Goal: Task Accomplishment & Management: Use online tool/utility

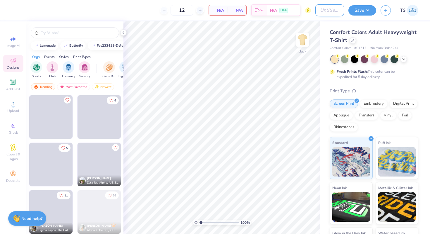
click at [330, 11] on input "Design Title" at bounding box center [330, 10] width 29 height 12
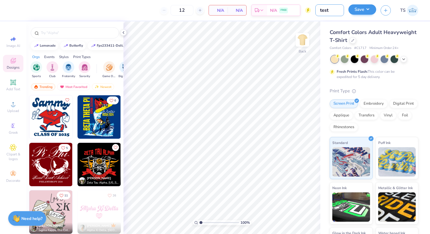
type input "test"
click at [356, 8] on button "Save" at bounding box center [363, 9] width 28 height 10
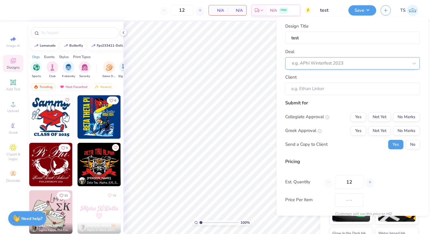
click at [334, 64] on div at bounding box center [350, 63] width 117 height 8
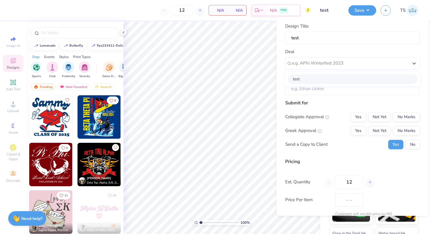
click at [329, 75] on div "test" at bounding box center [353, 79] width 130 height 10
type input "Test Deal"
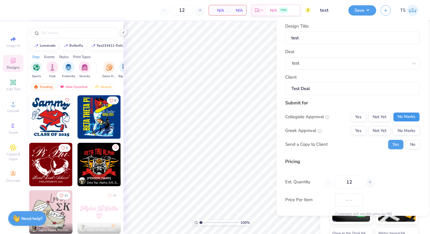
click at [403, 117] on button "No Marks" at bounding box center [407, 116] width 27 height 9
click at [405, 130] on button "No Marks" at bounding box center [407, 130] width 27 height 9
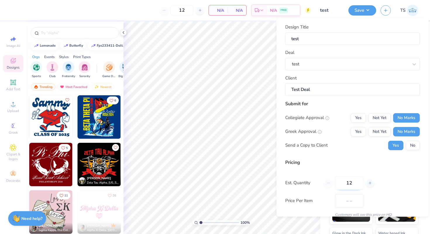
scroll to position [25, 0]
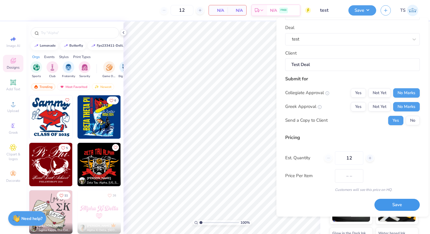
click at [388, 203] on button "Save" at bounding box center [397, 205] width 45 height 12
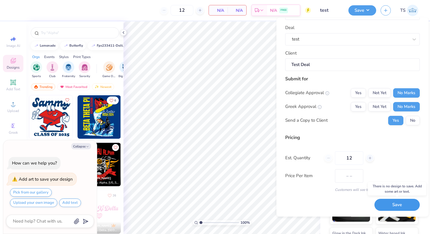
click at [388, 203] on button "Save" at bounding box center [397, 205] width 45 height 12
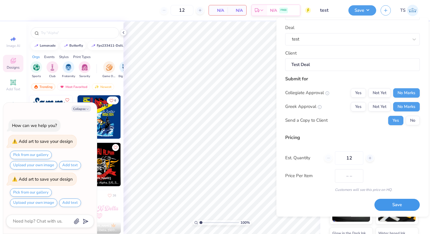
click at [388, 203] on button "Save" at bounding box center [397, 205] width 45 height 12
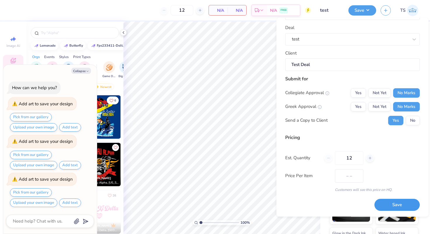
click at [388, 203] on button "Save" at bounding box center [397, 205] width 45 height 12
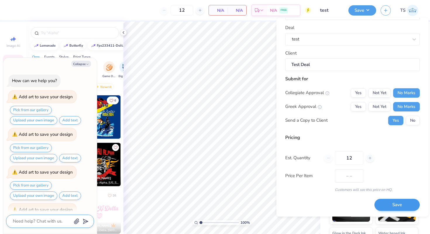
scroll to position [30, 0]
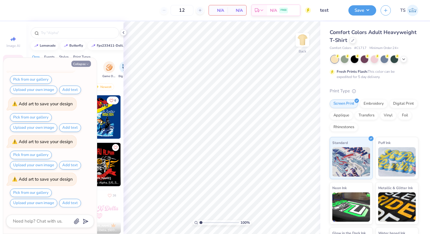
click at [86, 65] on icon "button" at bounding box center [88, 64] width 4 height 4
type textarea "x"
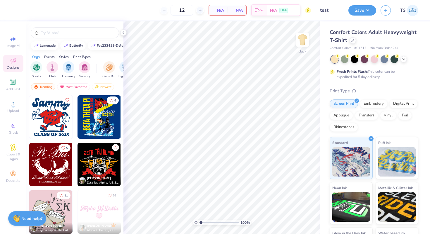
click at [50, 114] on img at bounding box center [50, 116] width 43 height 43
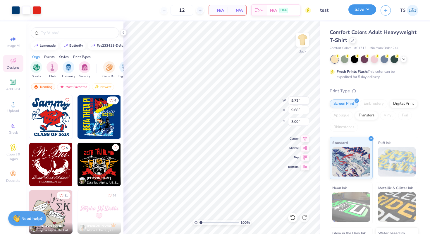
click at [363, 9] on button "Save" at bounding box center [363, 9] width 28 height 10
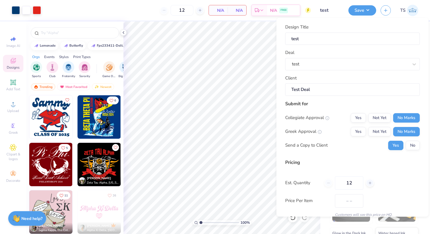
scroll to position [25, 0]
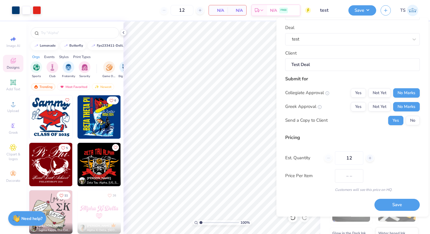
click at [391, 211] on div "Design Title test Deal test Client Test Deal Submit for Collegiate Approval Yes…" at bounding box center [353, 117] width 152 height 199
click at [396, 206] on button "Save" at bounding box center [397, 205] width 45 height 12
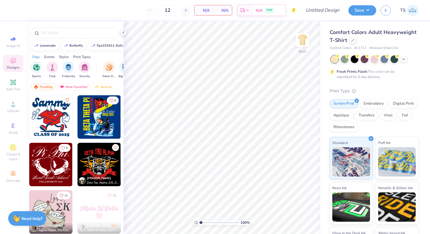
click at [60, 114] on img at bounding box center [50, 116] width 43 height 43
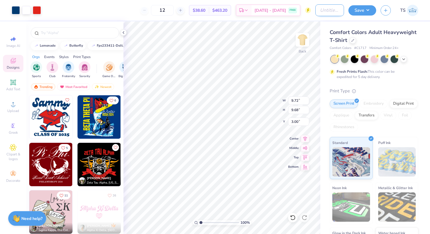
click at [322, 9] on input "Design Title" at bounding box center [330, 10] width 29 height 12
type input "Design 2"
click at [373, 7] on button "Save" at bounding box center [363, 9] width 28 height 10
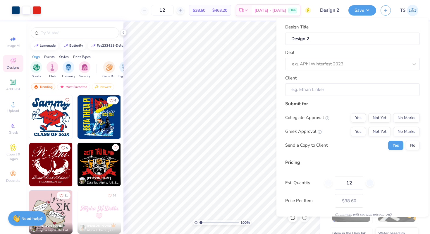
scroll to position [25, 0]
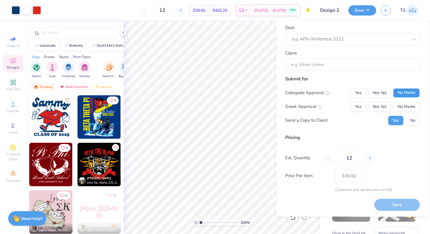
click at [404, 93] on button "No Marks" at bounding box center [407, 92] width 27 height 9
click at [404, 100] on div "Collegiate Approval Yes Not Yet No Marks Greek Approval Yes Not Yet No Marks Se…" at bounding box center [353, 106] width 135 height 37
click at [406, 106] on button "No Marks" at bounding box center [407, 106] width 27 height 9
type input "$38.60"
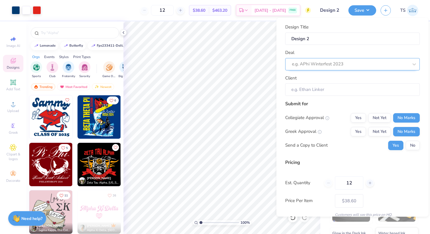
click at [351, 65] on div at bounding box center [350, 64] width 117 height 8
click at [340, 77] on div "test" at bounding box center [353, 80] width 130 height 10
type input "Test Deal"
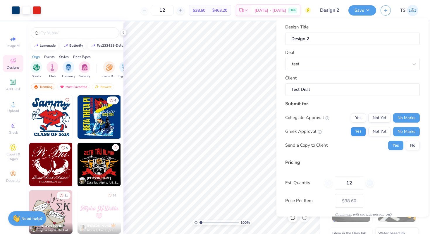
scroll to position [25, 0]
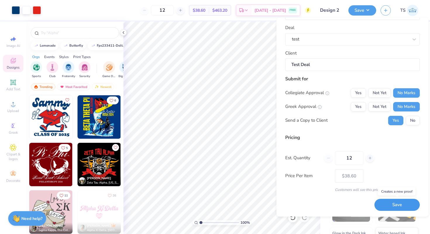
click at [390, 201] on button "Save" at bounding box center [397, 205] width 45 height 12
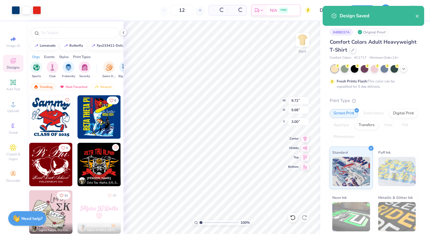
type input "$38.60"
click at [417, 17] on icon "close" at bounding box center [417, 16] width 3 height 3
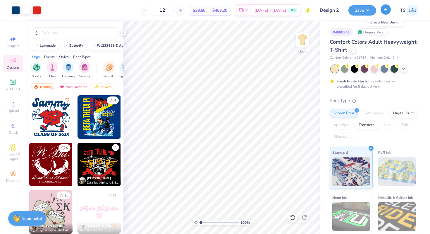
click at [384, 8] on icon "button" at bounding box center [386, 9] width 5 height 5
